Goal: Transaction & Acquisition: Subscribe to service/newsletter

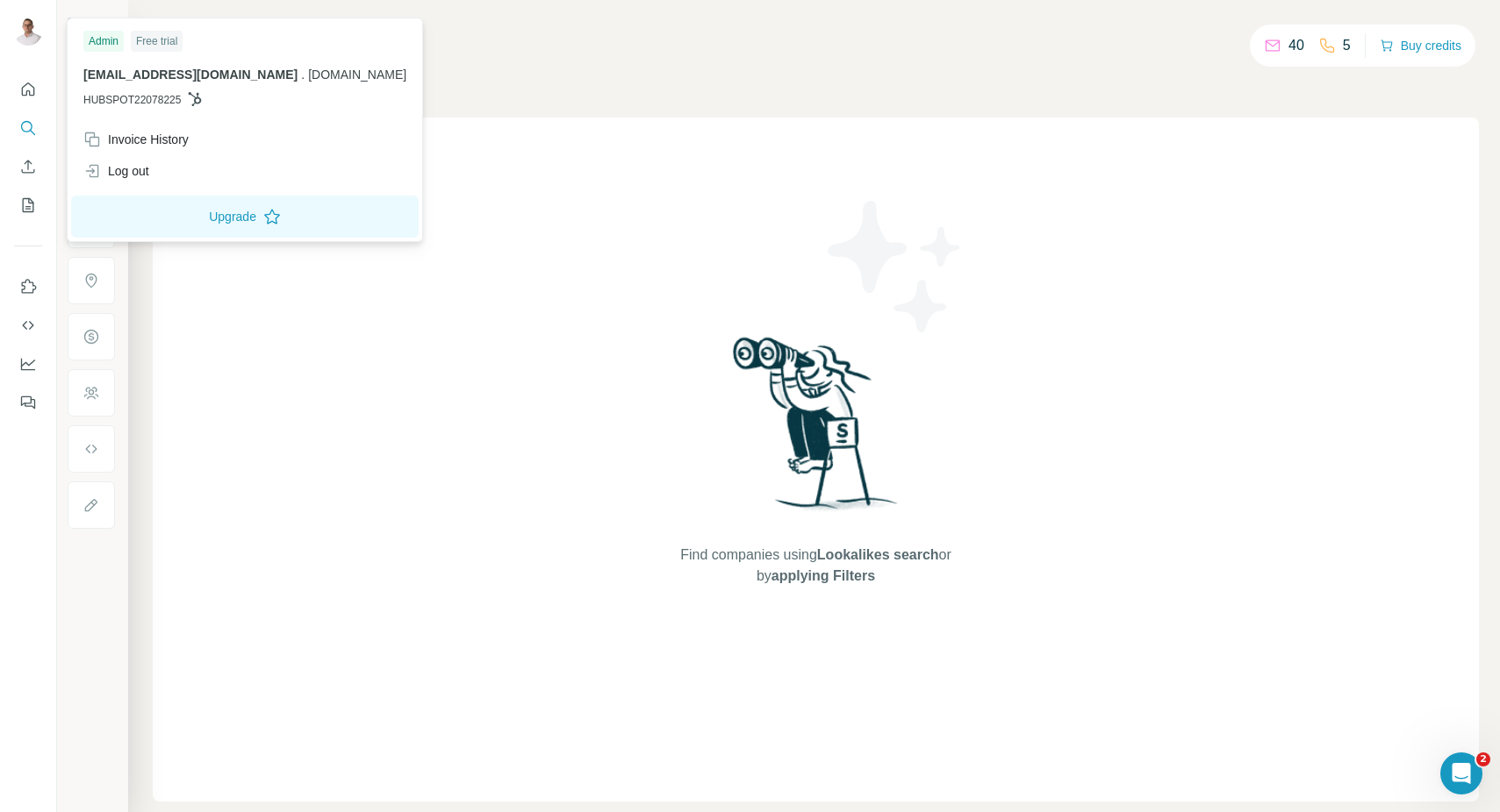
click at [45, 24] on div at bounding box center [31, 34] width 51 height 58
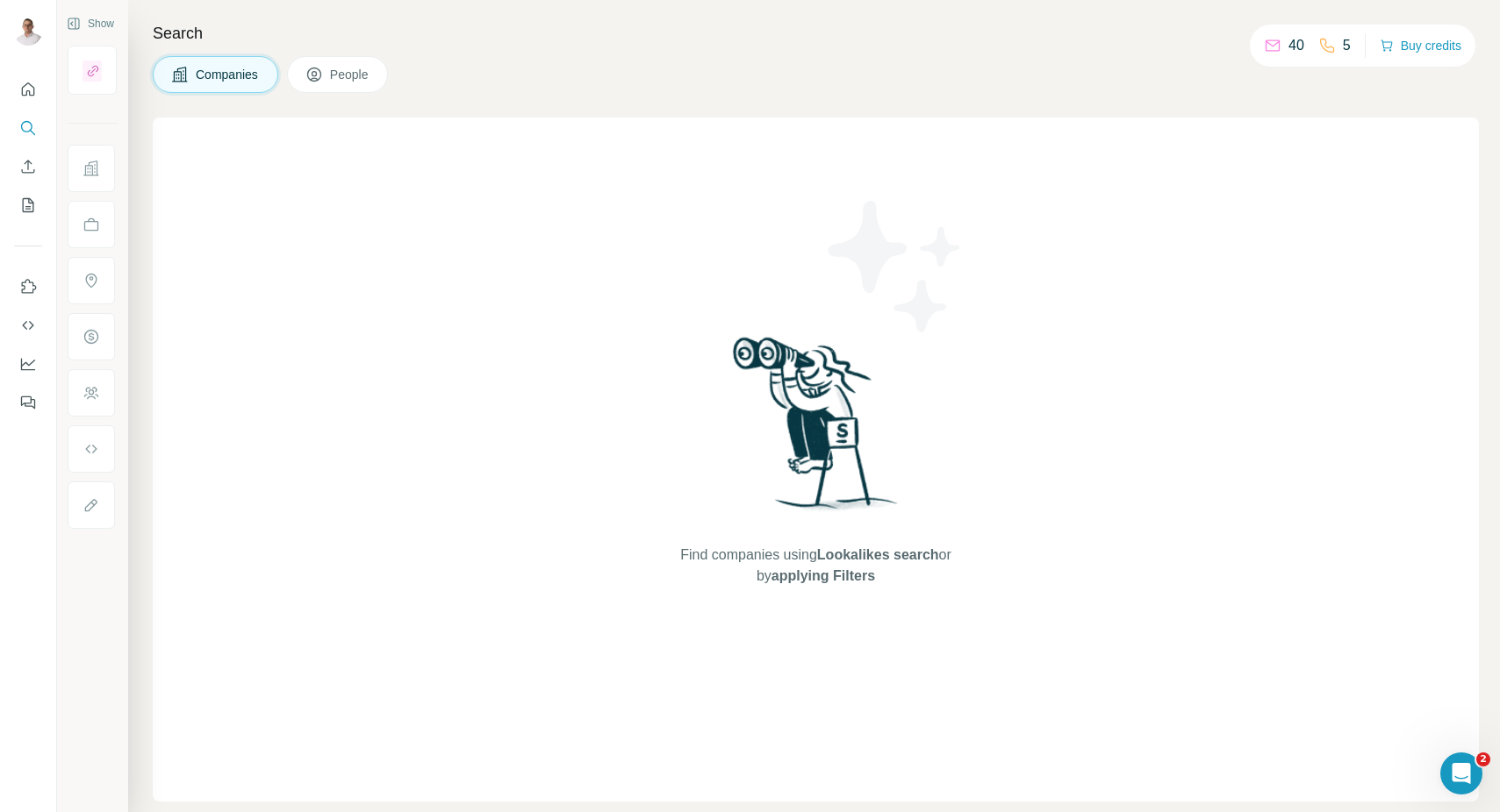
click at [23, 30] on img at bounding box center [28, 32] width 28 height 28
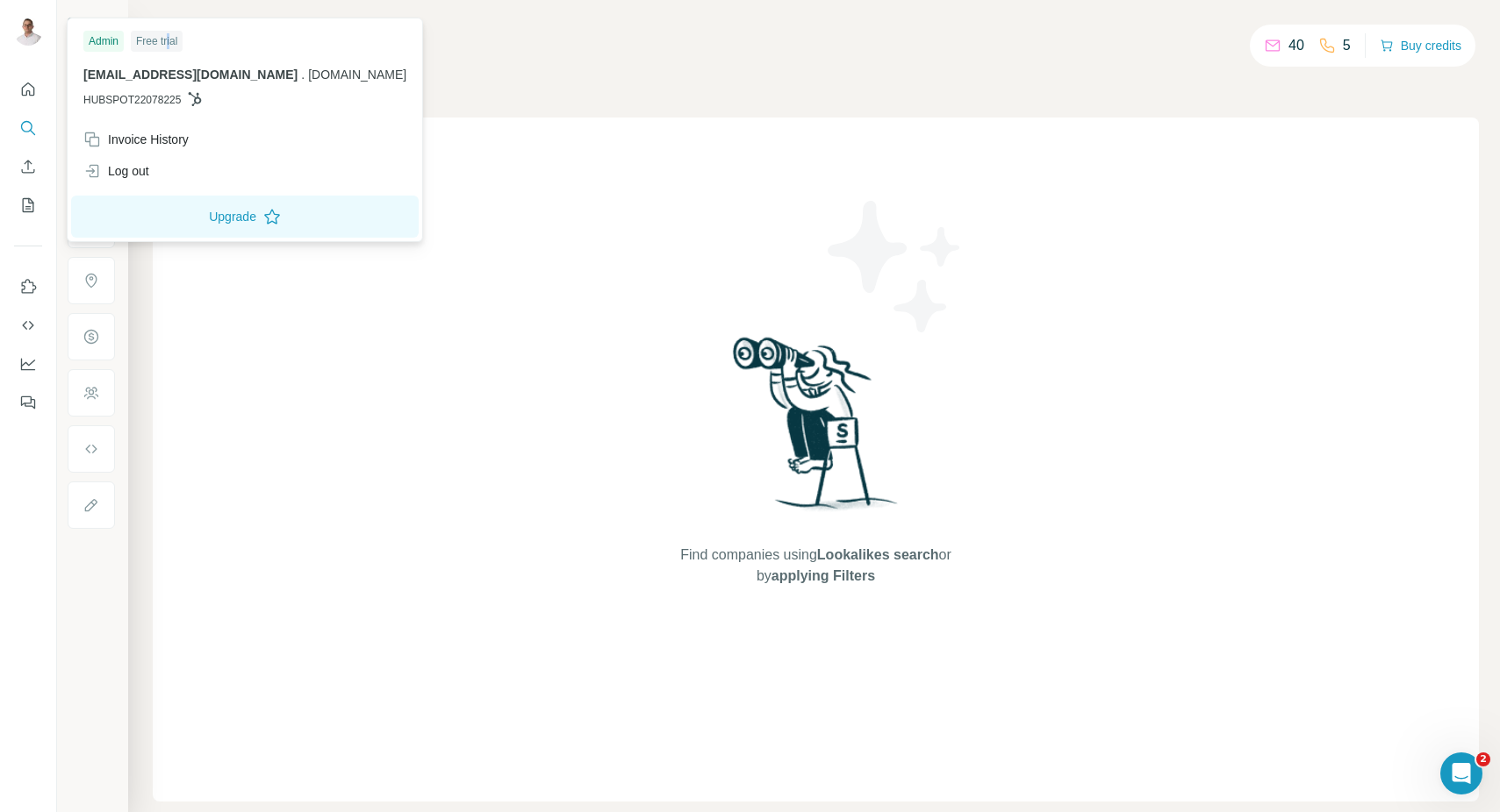
click at [173, 45] on div "Free trial" at bounding box center [157, 41] width 52 height 21
drag, startPoint x: 173, startPoint y: 45, endPoint x: 287, endPoint y: 39, distance: 114.2
click at [287, 39] on div "Admin Free trial" at bounding box center [244, 41] width 323 height 21
click at [133, 69] on span "[EMAIL_ADDRESS][DOMAIN_NAME]" at bounding box center [190, 74] width 214 height 14
click at [157, 219] on button "Upgrade" at bounding box center [244, 216] width 348 height 42
